Goal: Find specific page/section: Find specific page/section

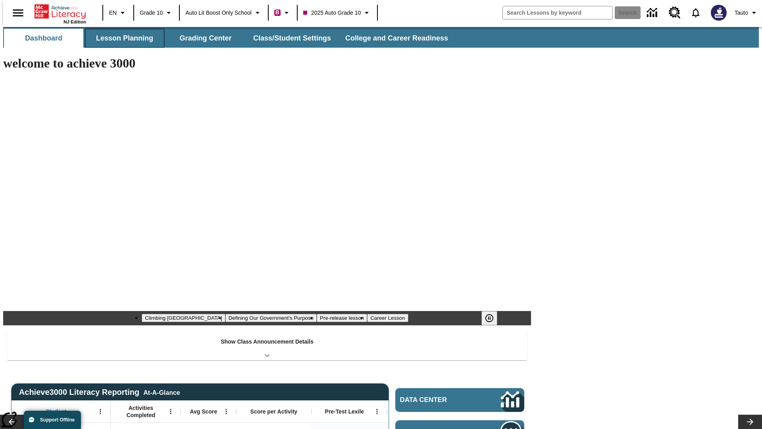
click at [121, 38] on button "Lesson Planning" at bounding box center [124, 38] width 79 height 19
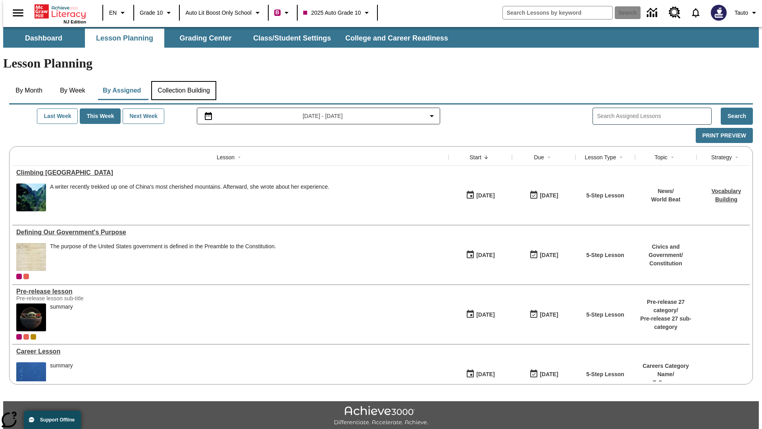
click at [183, 81] on button "Collection Building" at bounding box center [183, 90] width 65 height 19
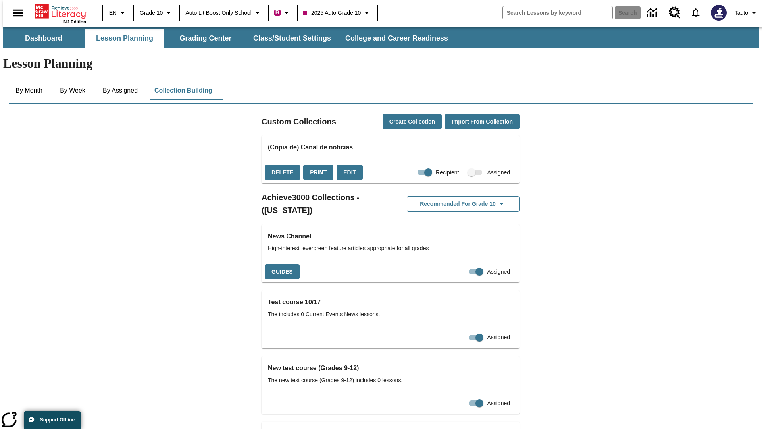
checkbox input "true"
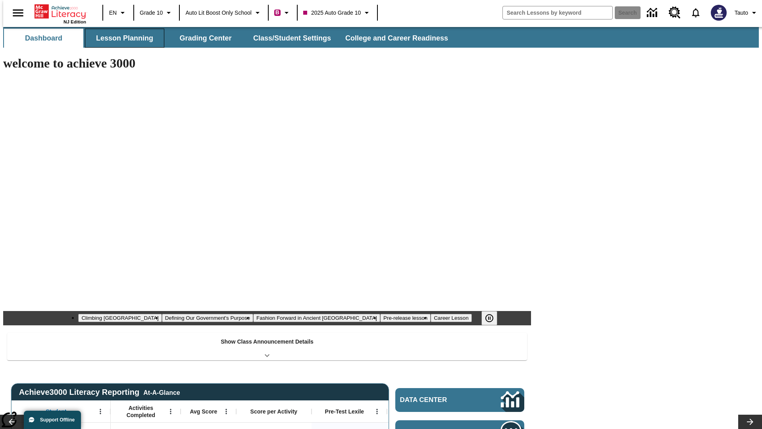
click at [121, 38] on button "Lesson Planning" at bounding box center [124, 38] width 79 height 19
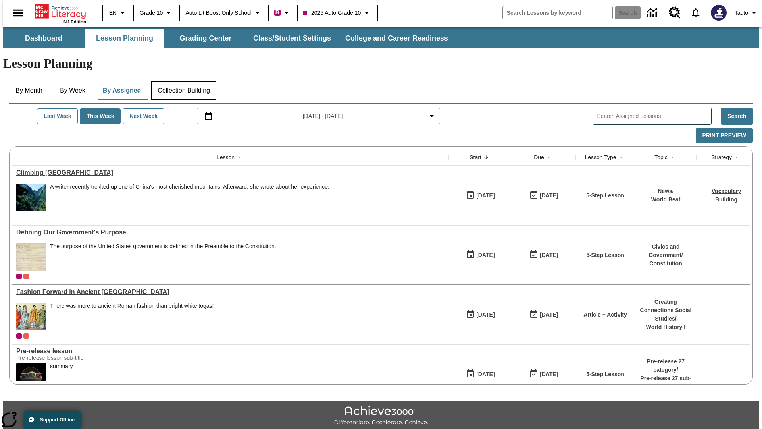
click at [183, 81] on button "Collection Building" at bounding box center [183, 90] width 65 height 19
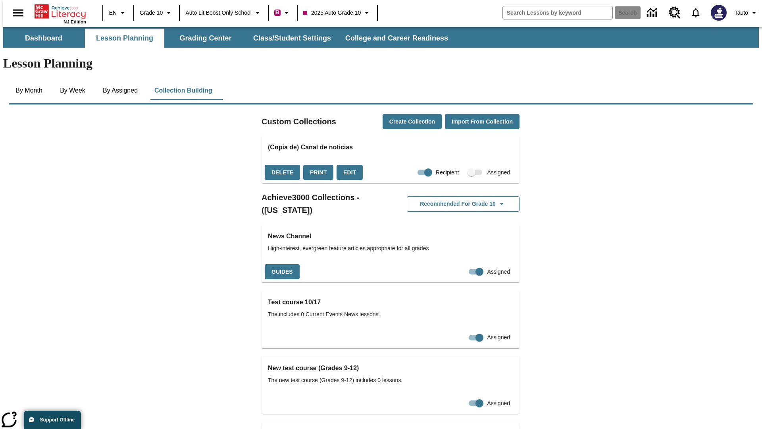
checkbox input "false"
